Goal: Information Seeking & Learning: Learn about a topic

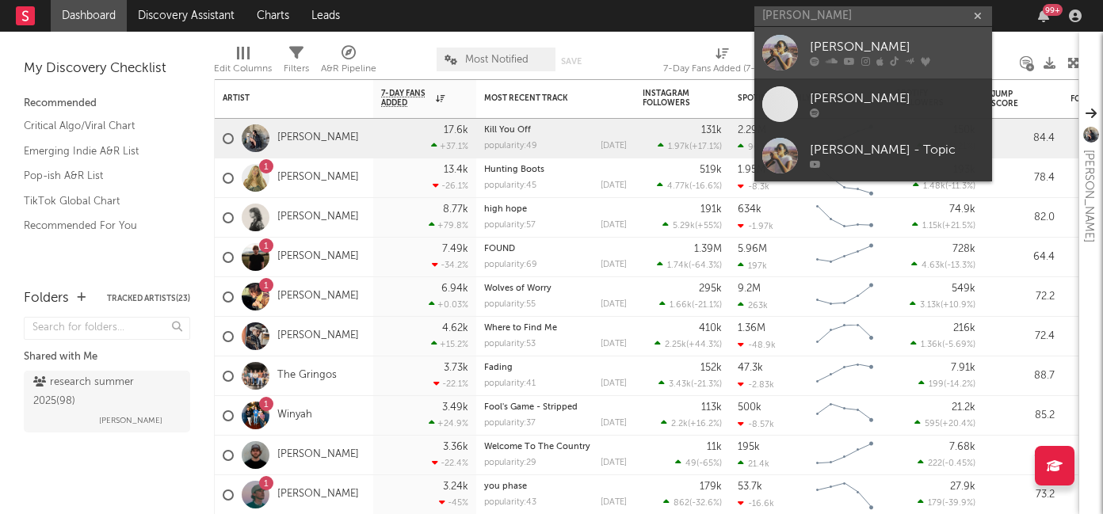
type input "[PERSON_NAME]"
click at [834, 53] on div "[PERSON_NAME]" at bounding box center [897, 47] width 174 height 19
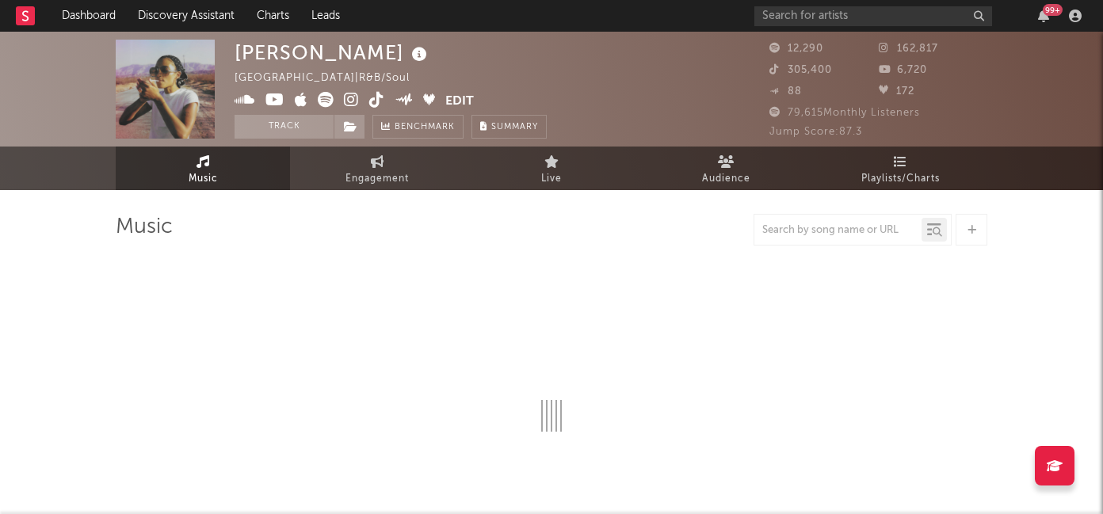
select select "6m"
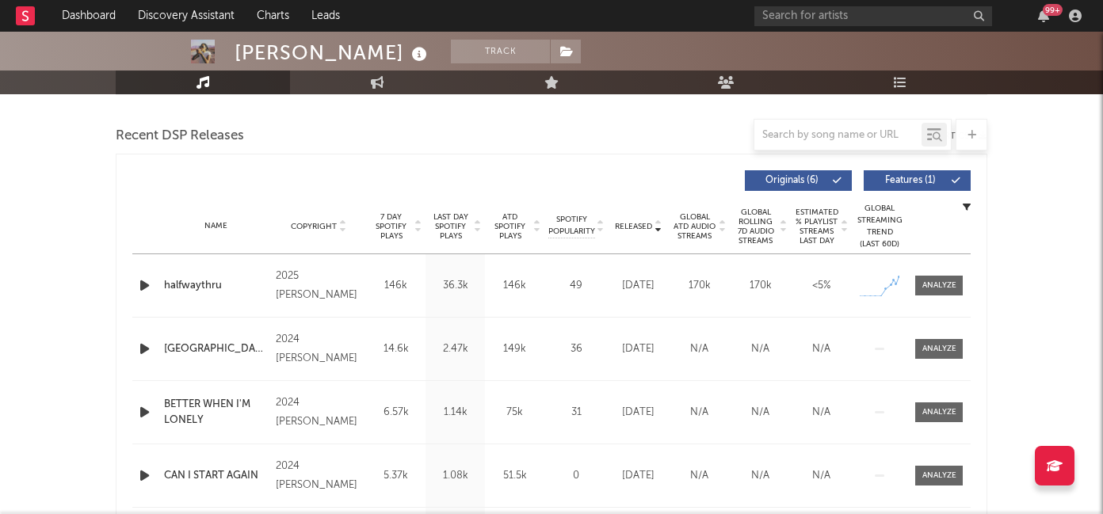
scroll to position [540, 0]
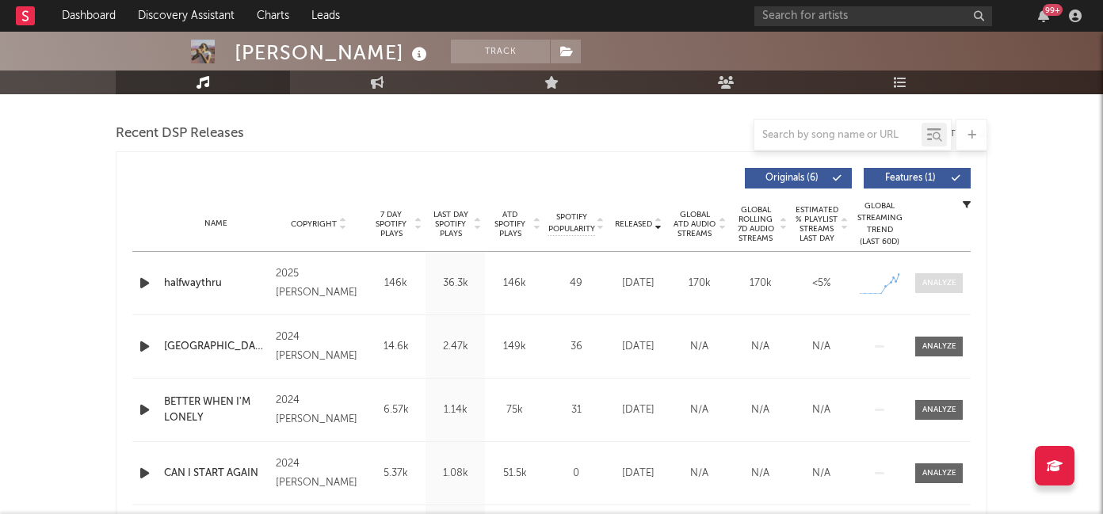
click at [935, 281] on div at bounding box center [940, 283] width 34 height 12
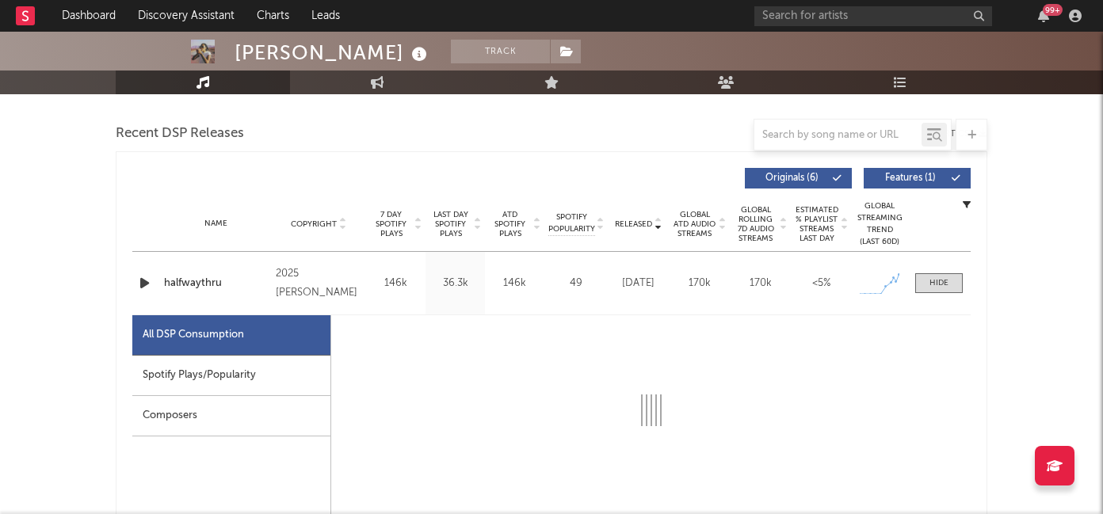
select select "1w"
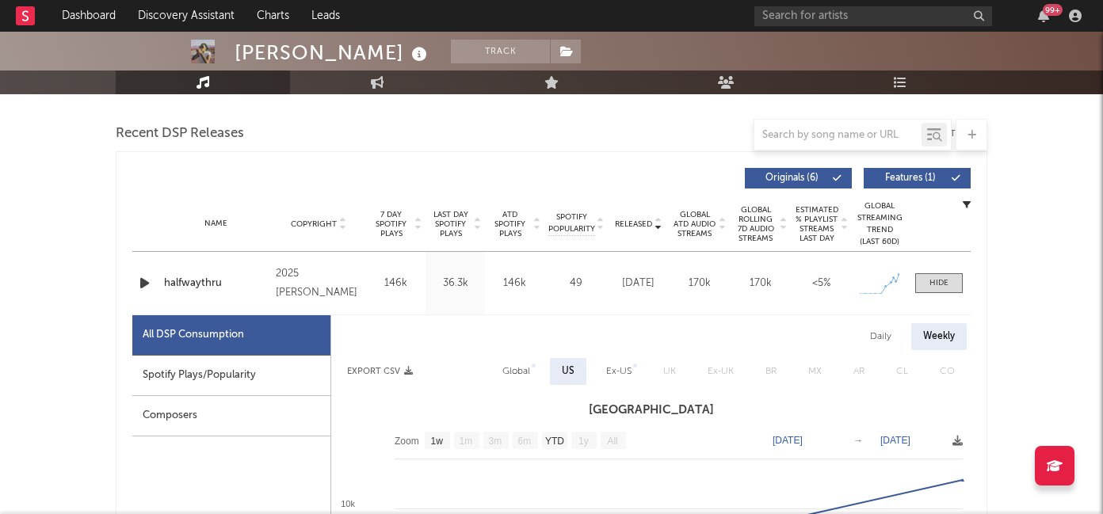
scroll to position [652, 0]
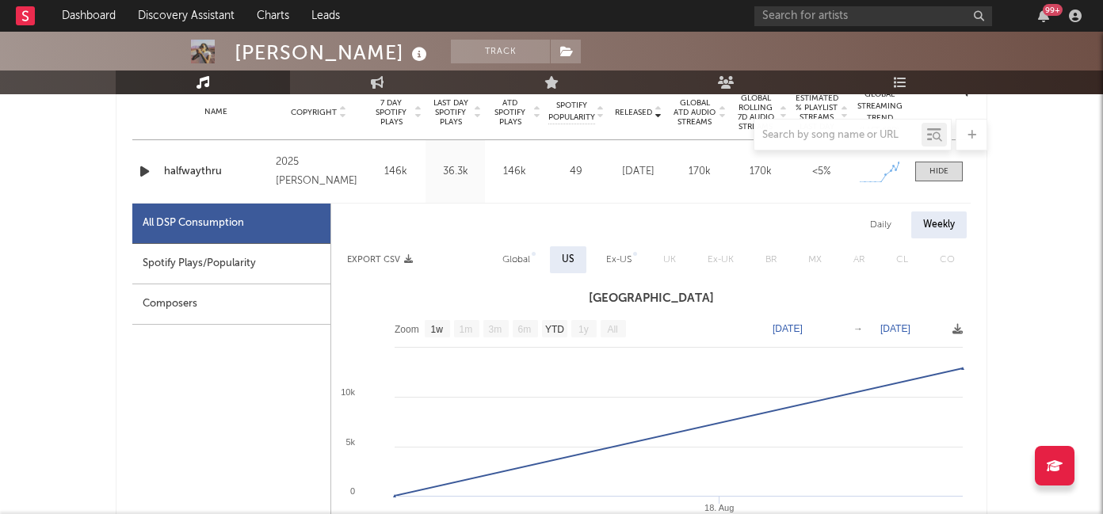
click at [271, 269] on div "Spotify Plays/Popularity" at bounding box center [231, 264] width 198 height 40
select select "1w"
